Goal: Task Accomplishment & Management: Complete application form

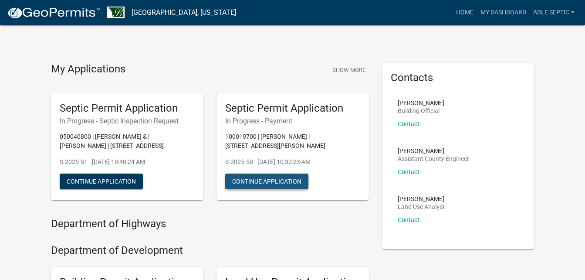
click at [246, 183] on button "Continue Application" at bounding box center [266, 181] width 83 height 16
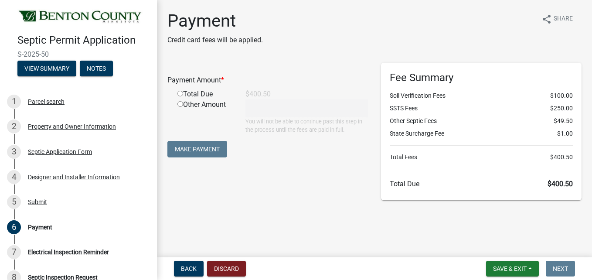
click at [181, 95] on input "radio" at bounding box center [180, 94] width 6 height 6
radio input "true"
type input "400.5"
click at [209, 146] on button "Make Payment" at bounding box center [197, 149] width 60 height 17
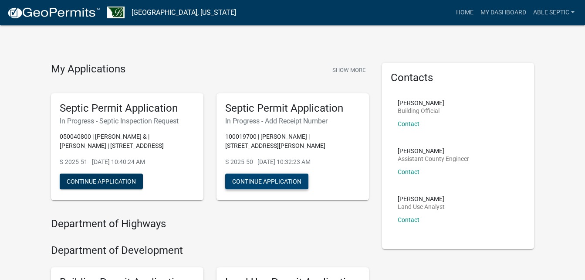
click at [277, 180] on button "Continue Application" at bounding box center [266, 181] width 83 height 16
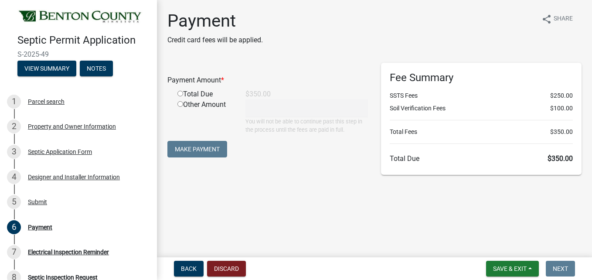
click at [180, 92] on input "radio" at bounding box center [180, 94] width 6 height 6
radio input "true"
type input "350"
click at [203, 149] on button "Make Payment" at bounding box center [197, 149] width 60 height 17
